Goal: Navigation & Orientation: Find specific page/section

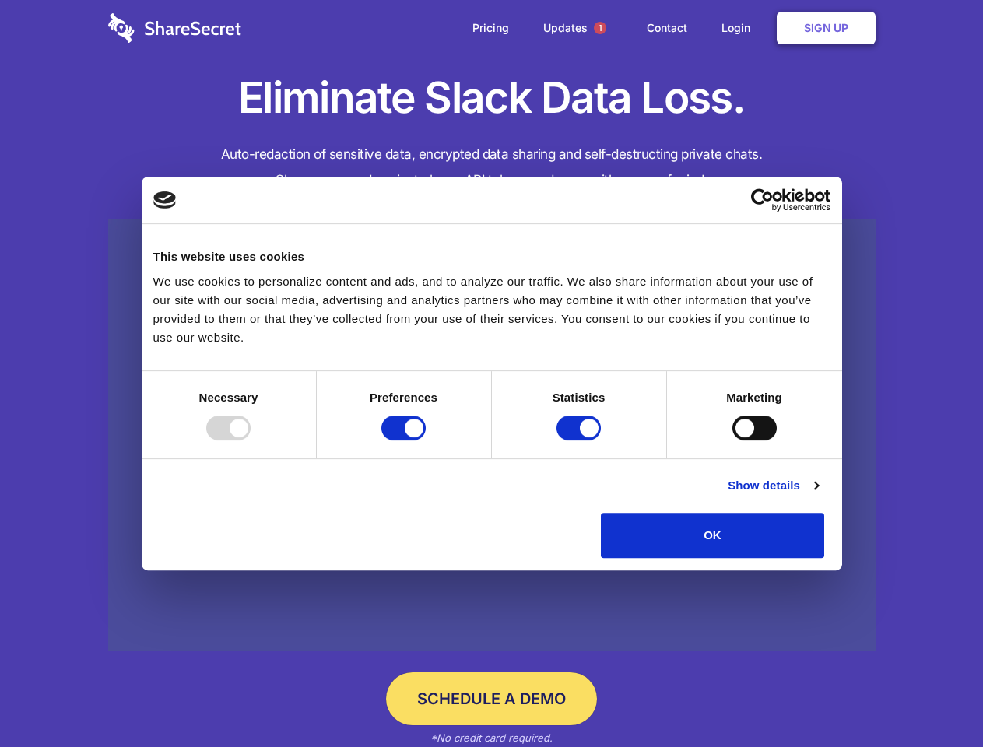
click at [251, 441] on div at bounding box center [228, 428] width 44 height 25
click at [426, 441] on input "Preferences" at bounding box center [403, 428] width 44 height 25
checkbox input "false"
click at [581, 441] on input "Statistics" at bounding box center [578, 428] width 44 height 25
click at [732, 441] on input "Marketing" at bounding box center [754, 428] width 44 height 25
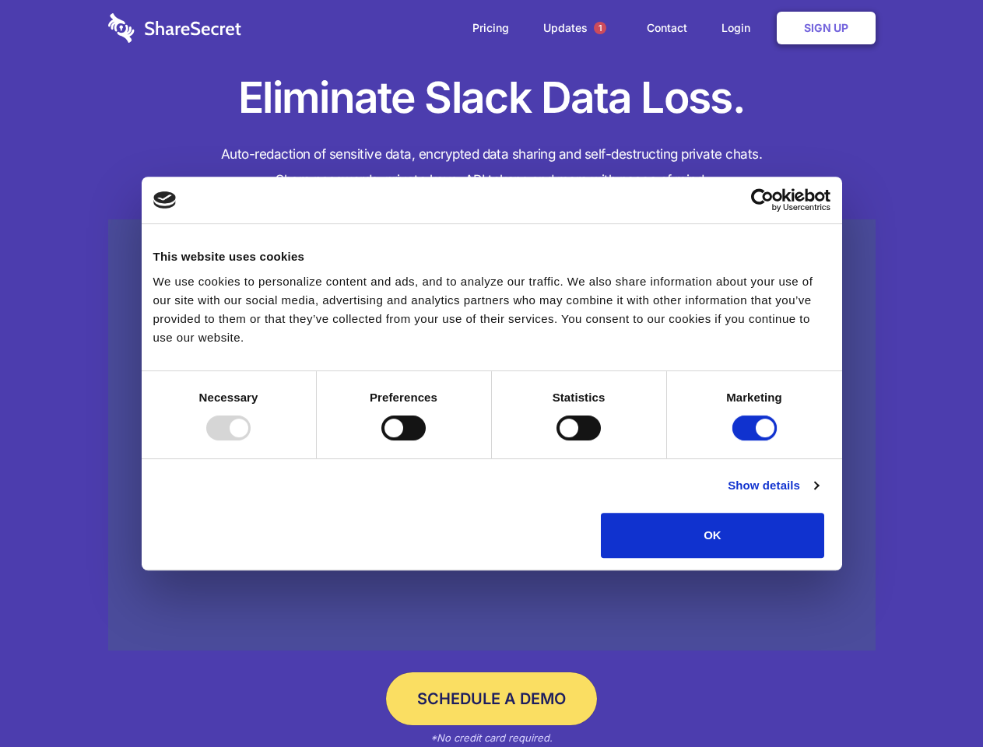
checkbox input "false"
checkbox input "true"
click at [818, 495] on link "Show details" at bounding box center [773, 485] width 90 height 19
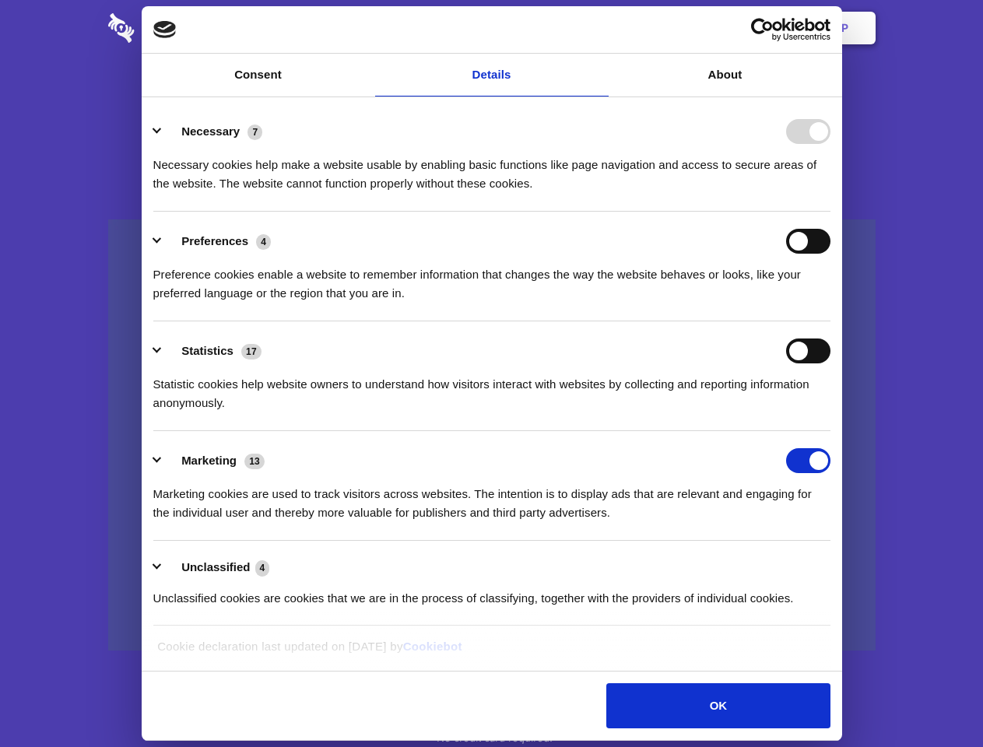
click at [837, 563] on ul "Necessary 7 Necessary cookies help make a website usable by enabling basic func…" at bounding box center [492, 364] width 692 height 525
click at [599, 28] on span "1" at bounding box center [600, 28] width 12 height 12
